Goal: Information Seeking & Learning: Find specific fact

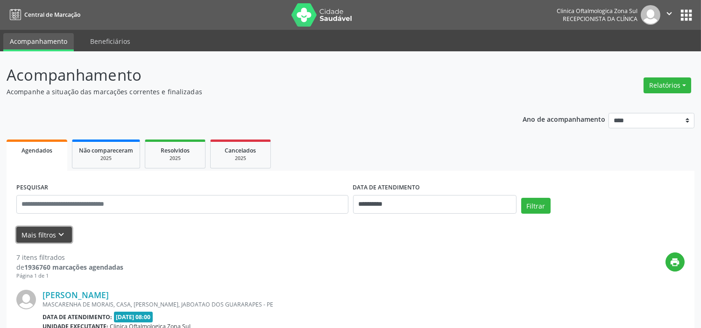
click at [60, 236] on icon "keyboard_arrow_down" at bounding box center [62, 235] width 10 height 10
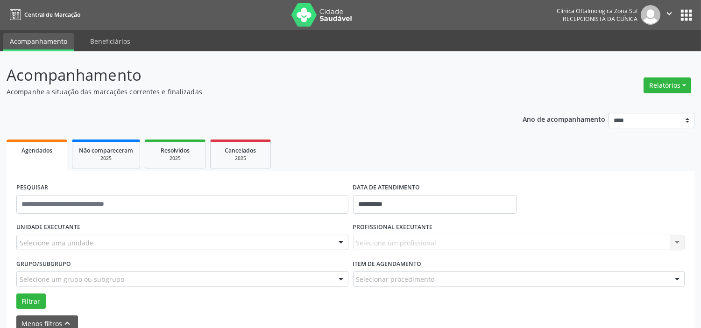
click at [114, 232] on div "UNIDADE EXECUTANTE Selecione uma unidade Todos as unidades Clinica Oftalmologic…" at bounding box center [182, 238] width 337 height 36
click at [115, 238] on div "Selecione uma unidade" at bounding box center [182, 243] width 332 height 16
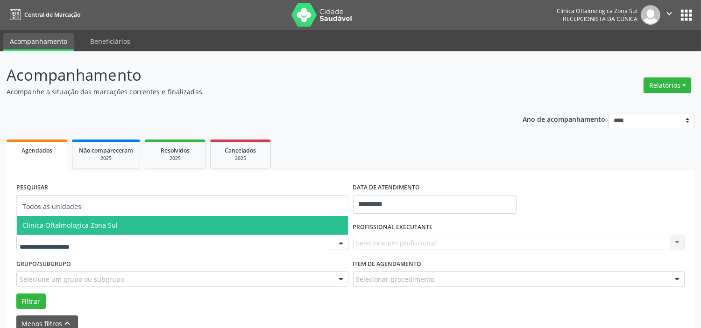
click at [115, 223] on span "Clinica Oftalmologica Zona Sul" at bounding box center [182, 225] width 331 height 19
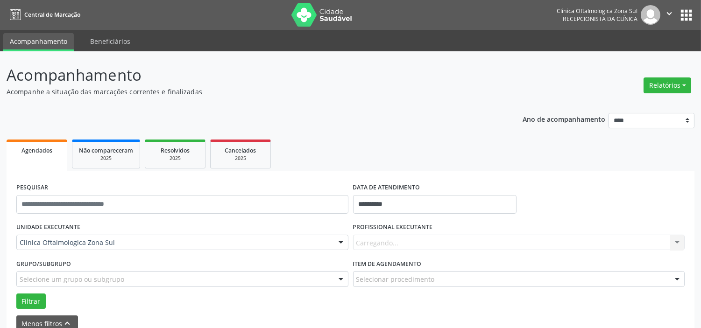
click at [128, 281] on div "Selecione um grupo ou subgrupo" at bounding box center [182, 279] width 332 height 16
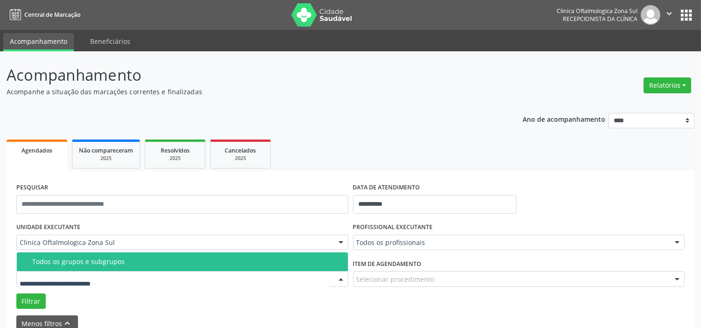
click at [131, 265] on div "Todos os grupos e subgrupos" at bounding box center [187, 261] width 310 height 7
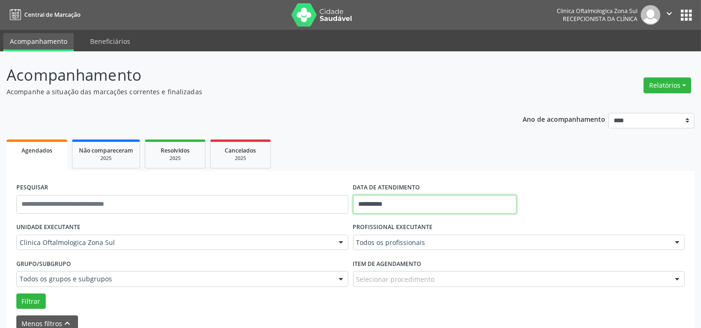
click at [441, 207] on input "**********" at bounding box center [434, 204] width 163 height 19
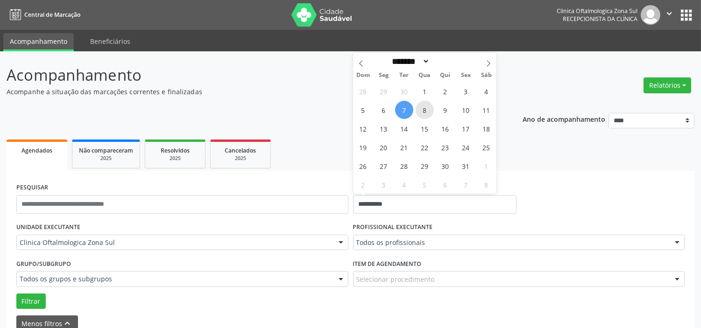
click at [426, 114] on span "8" at bounding box center [425, 110] width 18 height 18
type input "**********"
click at [490, 58] on span at bounding box center [489, 61] width 16 height 16
select select "**"
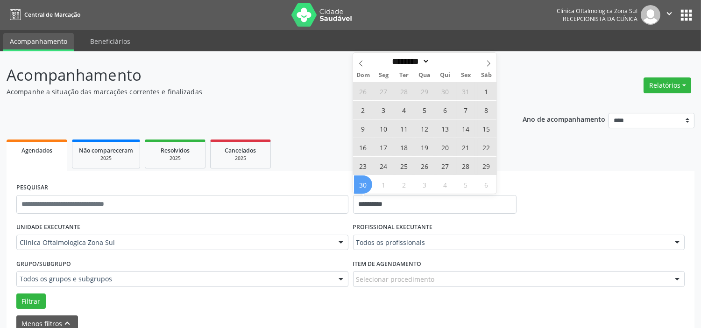
click at [366, 185] on span "30" at bounding box center [363, 185] width 18 height 18
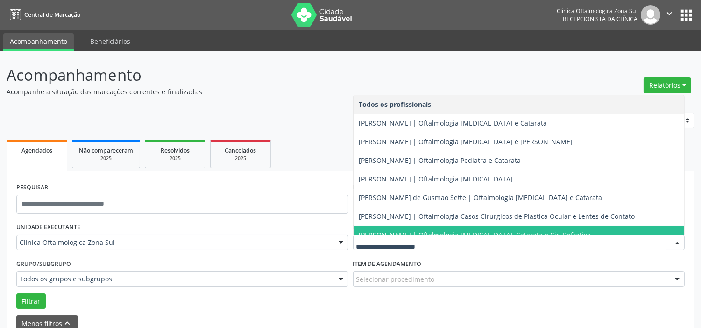
click at [403, 227] on span "[PERSON_NAME] | Oftalmologia [MEDICAL_DATA], Catarata e Cir. Refrativa" at bounding box center [519, 235] width 331 height 19
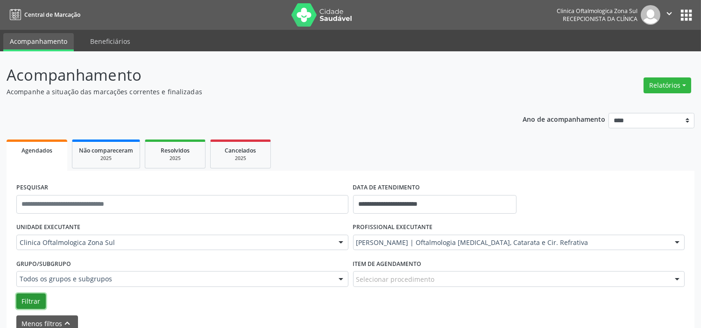
click at [41, 299] on button "Filtrar" at bounding box center [30, 302] width 29 height 16
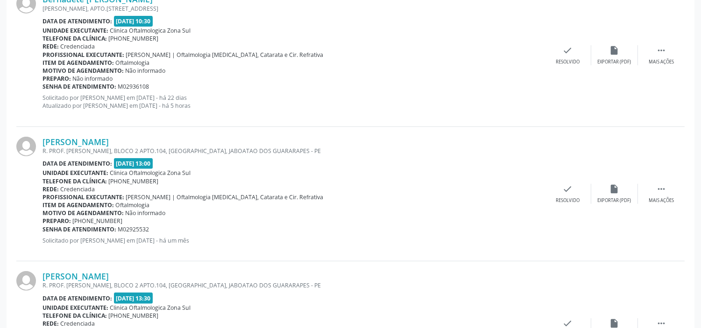
scroll to position [674, 0]
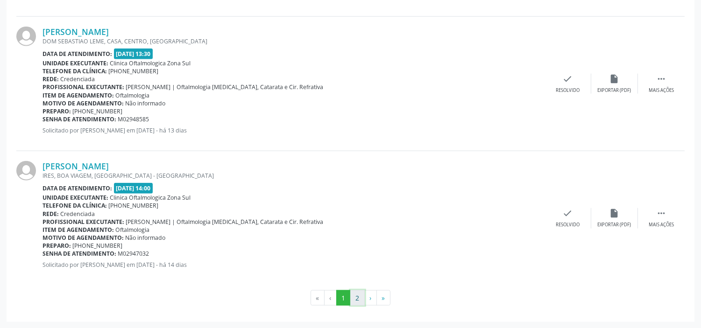
click at [363, 295] on button "2" at bounding box center [357, 299] width 14 height 16
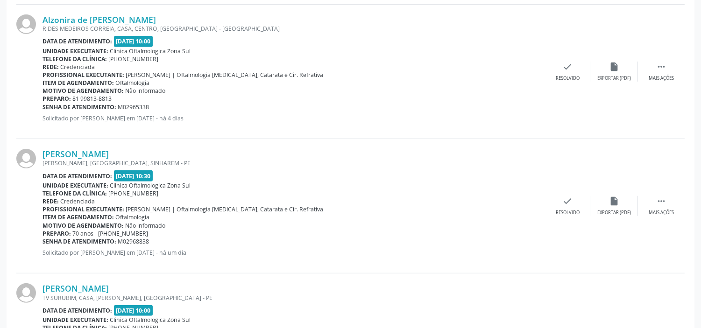
scroll to position [1160, 0]
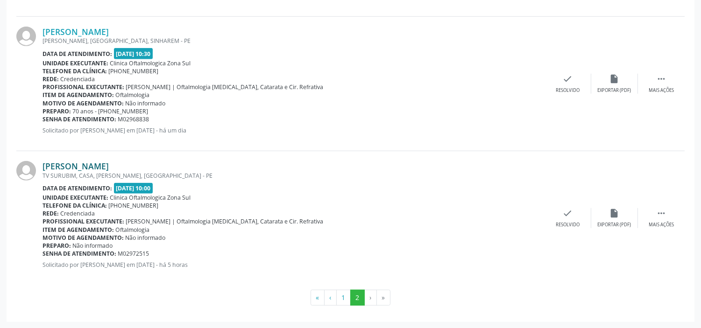
click at [109, 167] on link "[PERSON_NAME]" at bounding box center [76, 166] width 66 height 10
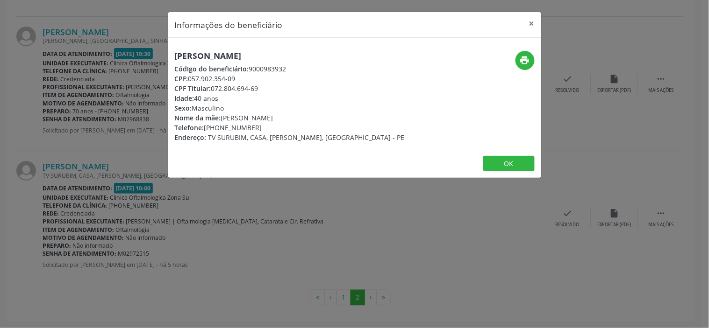
drag, startPoint x: 238, startPoint y: 75, endPoint x: 191, endPoint y: 82, distance: 47.2
click at [191, 82] on div "CPF: 057.902.354-09" at bounding box center [290, 79] width 230 height 10
copy div "057.902.354-09"
click at [232, 51] on h5 "[PERSON_NAME]" at bounding box center [290, 56] width 230 height 10
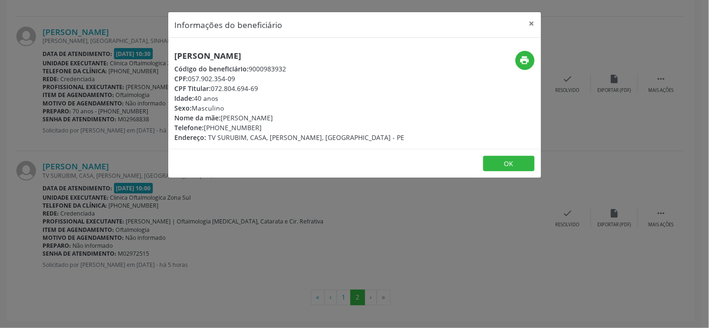
click at [232, 51] on h5 "[PERSON_NAME]" at bounding box center [290, 56] width 230 height 10
copy div "[PERSON_NAME]"
drag, startPoint x: 236, startPoint y: 77, endPoint x: 191, endPoint y: 75, distance: 44.4
click at [191, 75] on div "CPF: 057.902.354-09" at bounding box center [290, 79] width 230 height 10
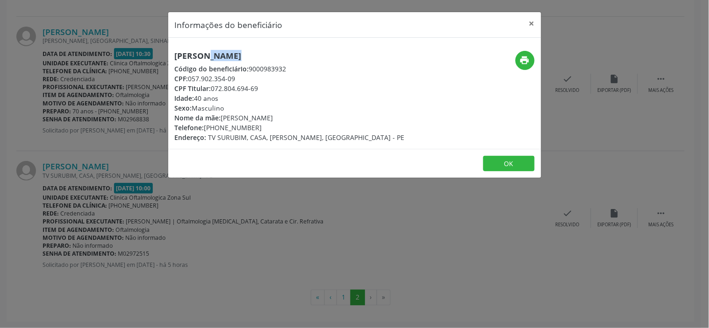
copy div "057.902.354-09"
drag, startPoint x: 262, startPoint y: 128, endPoint x: 207, endPoint y: 130, distance: 55.1
click at [207, 130] on div "Telefone: [PHONE_NUMBER]" at bounding box center [290, 128] width 230 height 10
copy div "81) 98797-3695"
drag, startPoint x: 311, startPoint y: 118, endPoint x: 223, endPoint y: 115, distance: 87.9
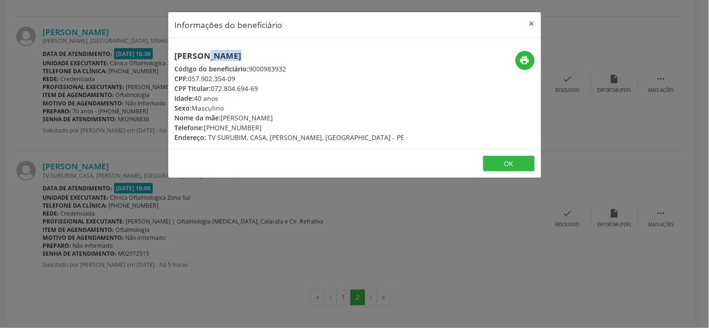
click at [223, 115] on div "Nome da mãe: [PERSON_NAME]" at bounding box center [290, 118] width 230 height 10
copy div "[PERSON_NAME]"
click at [197, 100] on div "Idade: 40 anos" at bounding box center [290, 98] width 230 height 10
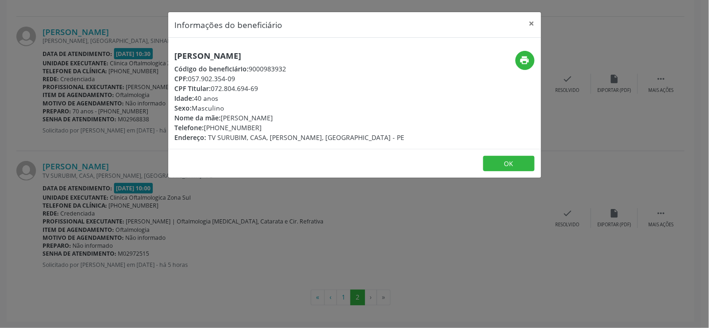
copy div "Idade: 40 anos"
click at [222, 225] on div "Informações do beneficiário × [PERSON_NAME] Código do beneficiário: 9000983932 …" at bounding box center [354, 164] width 709 height 328
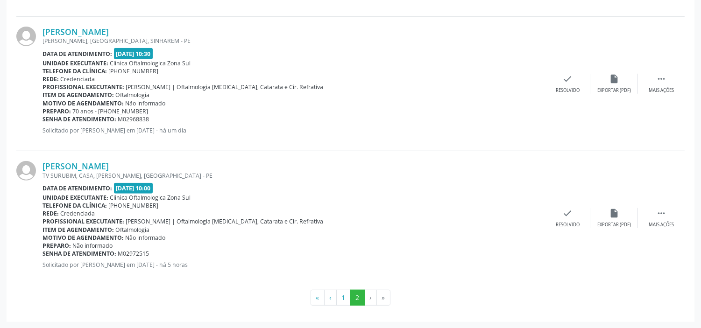
drag, startPoint x: 150, startPoint y: 255, endPoint x: 43, endPoint y: 250, distance: 107.0
click at [43, 250] on div "Senha de atendimento: M02972515" at bounding box center [294, 254] width 502 height 8
copy div "Senha de atendimento: M02972515"
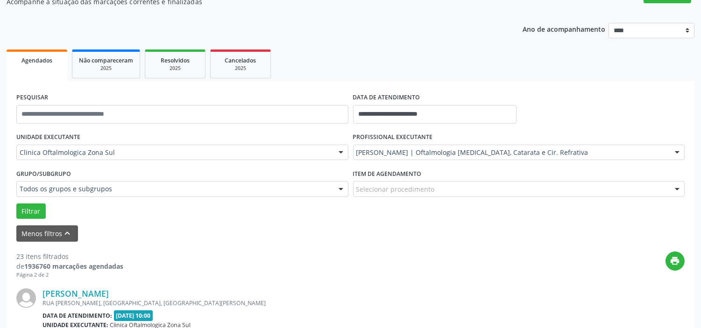
scroll to position [0, 0]
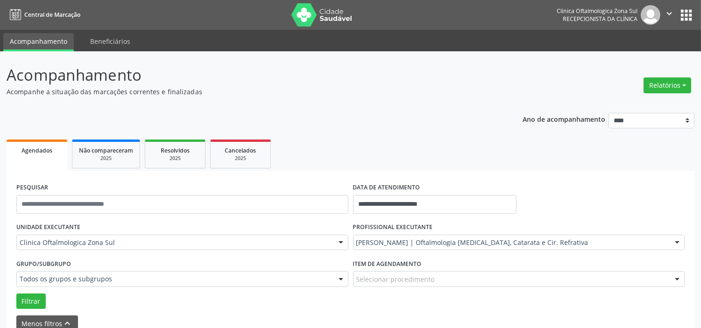
click at [674, 12] on icon "" at bounding box center [669, 13] width 10 height 10
click at [638, 60] on link "Sair" at bounding box center [645, 56] width 64 height 13
